Goal: Navigation & Orientation: Find specific page/section

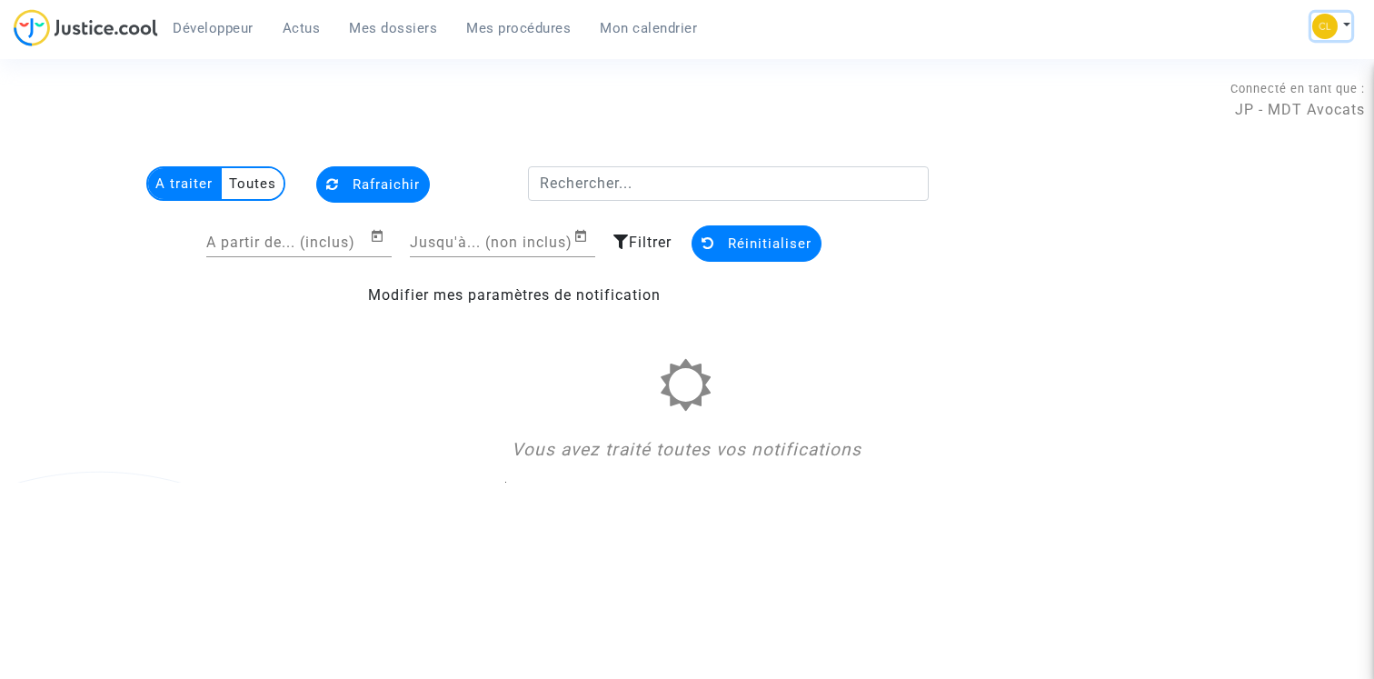
click at [1343, 28] on button at bounding box center [1332, 26] width 40 height 27
click at [1265, 94] on link "Changer de compte" at bounding box center [1259, 93] width 184 height 29
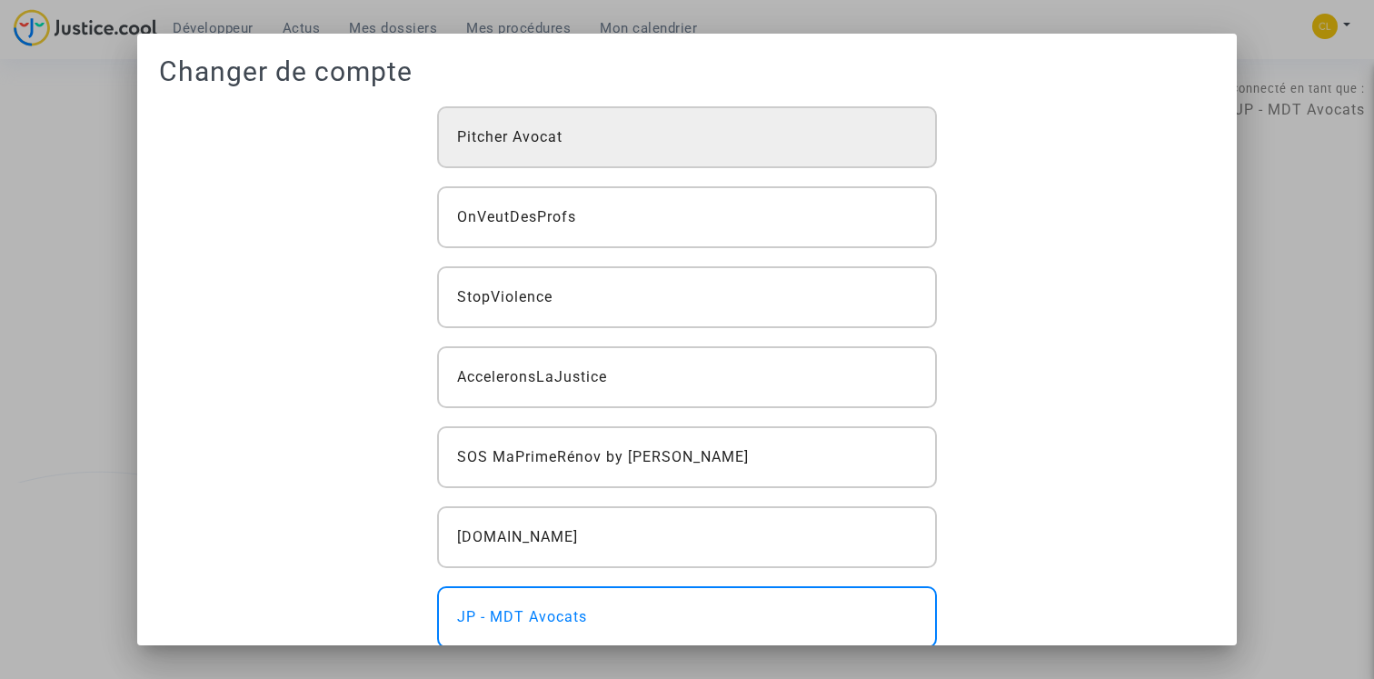
click at [714, 128] on div "Pitcher Avocat" at bounding box center [687, 137] width 501 height 62
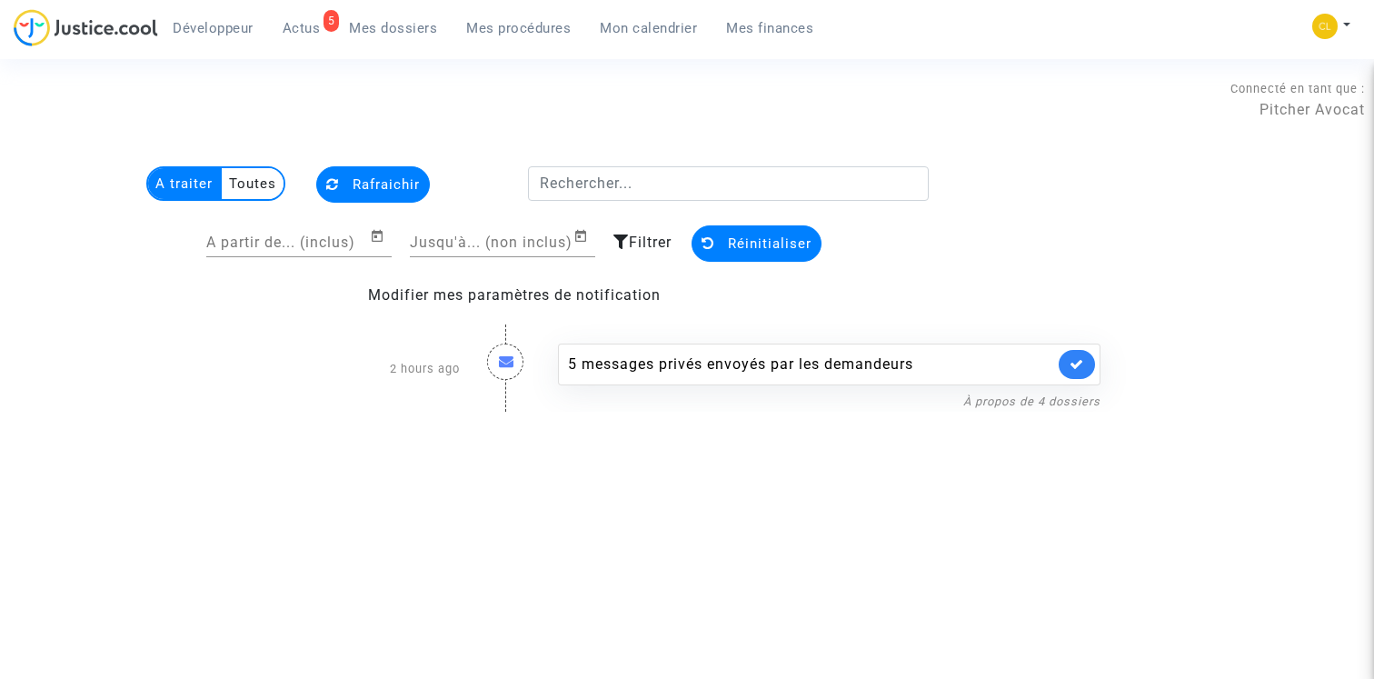
click at [532, 26] on span "Mes procédures" at bounding box center [518, 28] width 105 height 16
